Goal: Navigation & Orientation: Find specific page/section

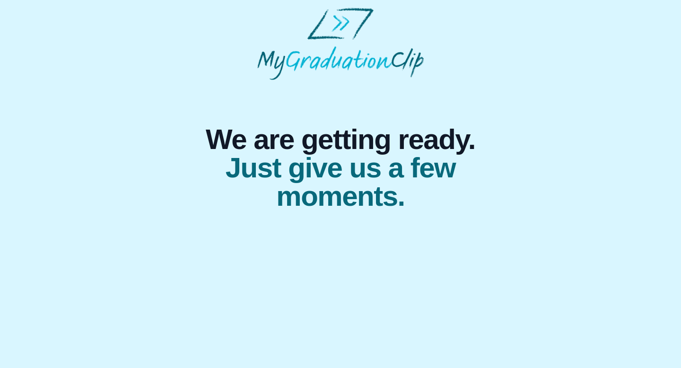
click at [192, 64] on div at bounding box center [340, 44] width 333 height 72
